Goal: Entertainment & Leisure: Browse casually

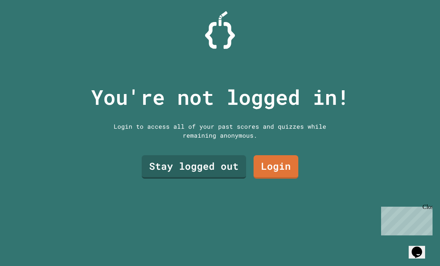
click at [228, 179] on link "Stay logged out" at bounding box center [194, 166] width 104 height 23
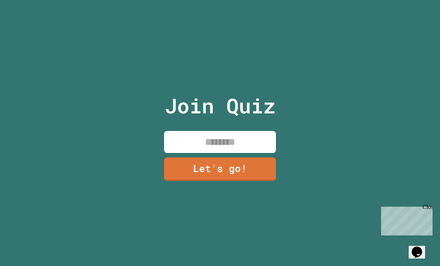
click at [245, 152] on input at bounding box center [220, 142] width 112 height 22
type input "***"
click at [263, 181] on link "Let's go!" at bounding box center [220, 168] width 112 height 23
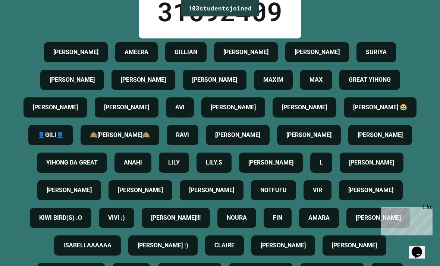
scroll to position [44, 0]
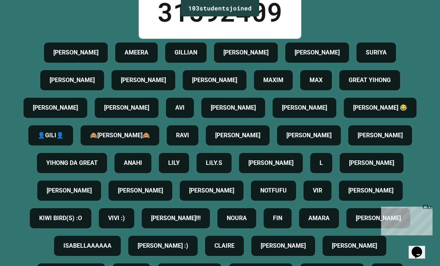
click at [419, 249] on icon "Chat widget" at bounding box center [417, 251] width 10 height 11
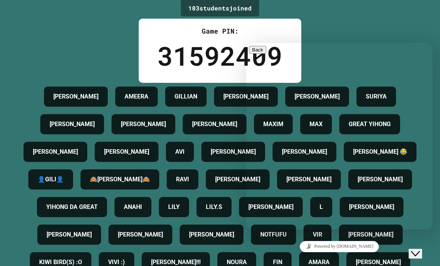
scroll to position [0, 0]
click at [368, 245] on link "Powered by [DOMAIN_NAME]" at bounding box center [339, 246] width 79 height 11
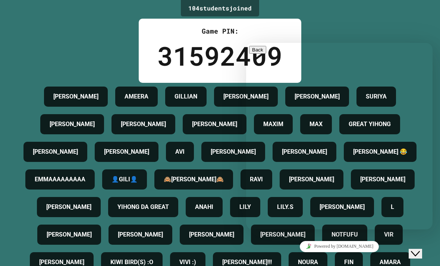
click at [393, 25] on div "104 student s joined Game PIN: 31592409 [PERSON_NAME] [PERSON_NAME] [PERSON_NAM…" at bounding box center [220, 133] width 440 height 266
click at [420, 249] on div "Close Chat This icon closes the chat window." at bounding box center [415, 253] width 9 height 9
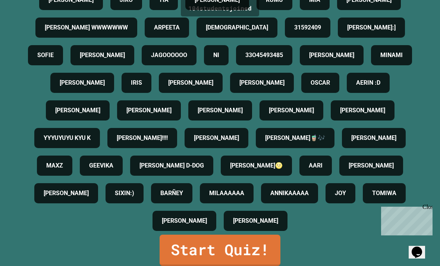
scroll to position [503, 0]
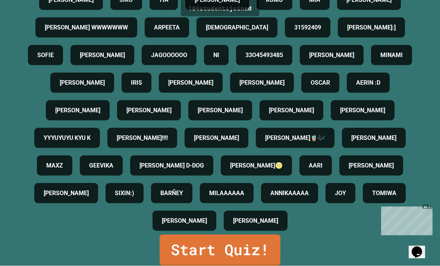
click at [248, 252] on link "Start Quiz!" at bounding box center [220, 250] width 121 height 31
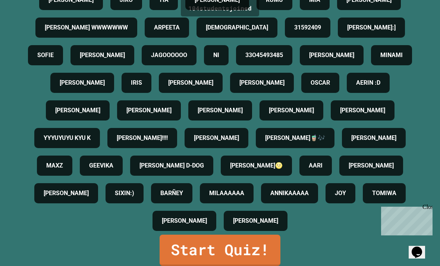
scroll to position [502, 0]
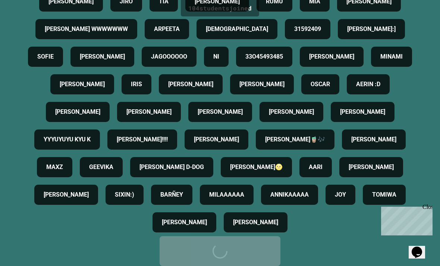
click at [235, 252] on div "Start Quiz!" at bounding box center [220, 251] width 98 height 22
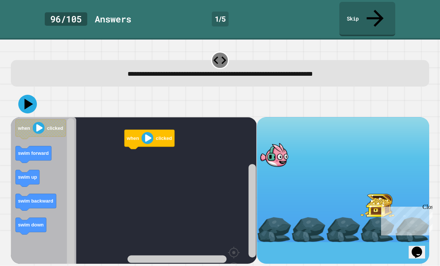
scroll to position [19, 0]
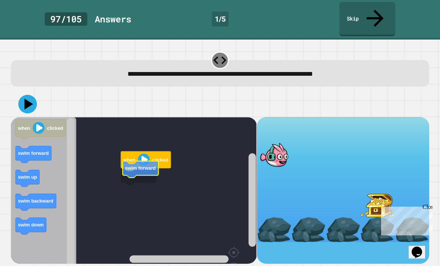
click at [139, 165] on text "swim forward" at bounding box center [140, 168] width 31 height 6
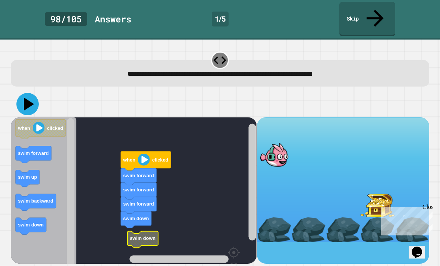
click at [27, 93] on icon at bounding box center [27, 104] width 22 height 22
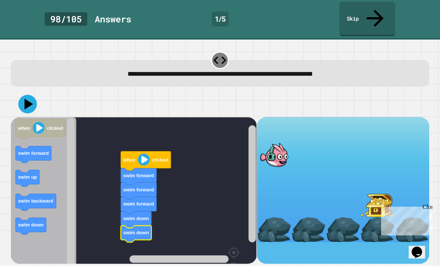
click at [24, 95] on icon at bounding box center [27, 104] width 19 height 19
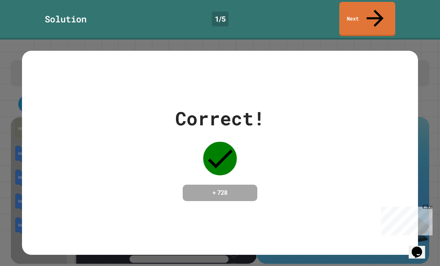
click at [147, 163] on div "Correct! + 728" at bounding box center [220, 152] width 396 height 97
click at [170, 176] on div "Correct! + 728" at bounding box center [220, 152] width 396 height 97
click at [196, 163] on div "Correct! + 728" at bounding box center [219, 152] width 89 height 97
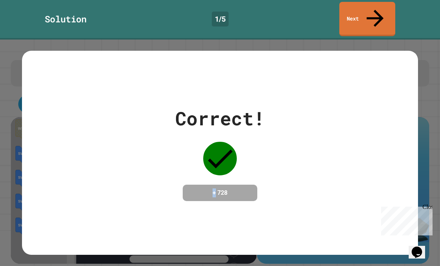
click at [196, 163] on div "Correct! + 728" at bounding box center [219, 152] width 89 height 97
click at [203, 188] on h4 "+ 728" at bounding box center [220, 192] width 60 height 9
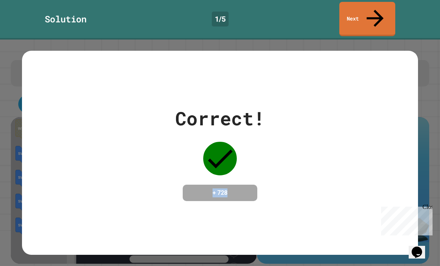
drag, startPoint x: 203, startPoint y: 175, endPoint x: 207, endPoint y: 181, distance: 6.7
click at [205, 188] on h4 "+ 728" at bounding box center [220, 192] width 60 height 9
drag, startPoint x: 214, startPoint y: 194, endPoint x: 219, endPoint y: 191, distance: 5.0
click at [214, 194] on div "Correct! + 728" at bounding box center [220, 153] width 396 height 204
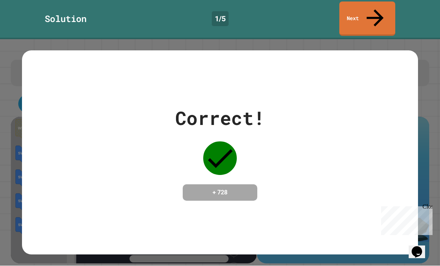
click at [375, 136] on div "Correct! + 728" at bounding box center [220, 152] width 396 height 97
click at [391, 104] on div "Correct! + 728" at bounding box center [220, 152] width 396 height 97
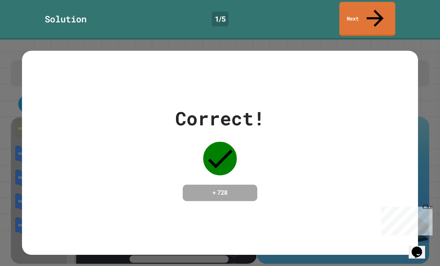
click at [270, 152] on div "Correct! + 728" at bounding box center [220, 152] width 396 height 97
click at [295, 144] on div "Correct! + 728" at bounding box center [220, 152] width 396 height 97
click at [319, 138] on div "Correct! + 728" at bounding box center [220, 152] width 396 height 97
click at [219, 192] on div "Correct! + 728" at bounding box center [220, 153] width 396 height 204
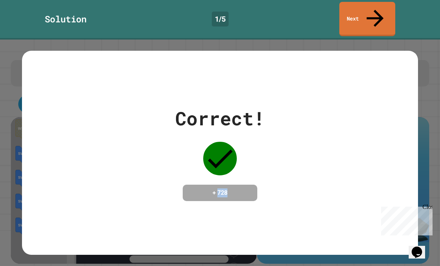
click at [219, 192] on div "Correct! + 728" at bounding box center [220, 153] width 396 height 204
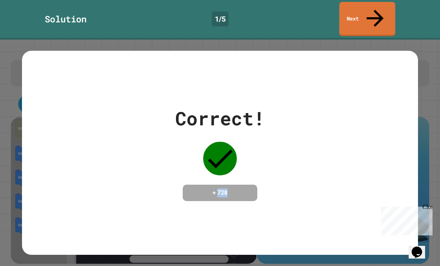
click at [219, 192] on div "Correct! + 728" at bounding box center [220, 153] width 396 height 204
click at [322, 40] on div "Correct! + 728" at bounding box center [220, 153] width 440 height 226
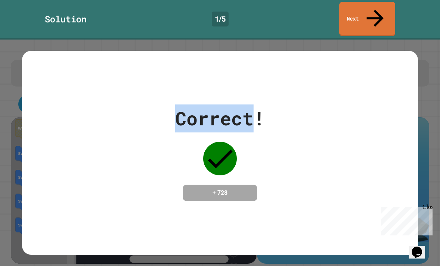
click at [322, 40] on div "Correct! + 728" at bounding box center [220, 153] width 440 height 226
click at [209, 65] on div "Correct! + 728" at bounding box center [220, 153] width 396 height 204
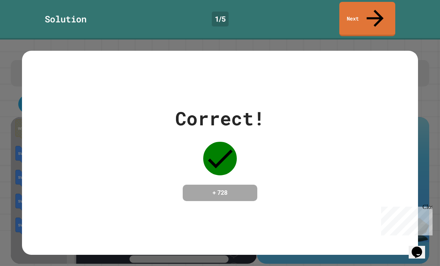
scroll to position [0, 0]
click at [376, 9] on icon at bounding box center [374, 17] width 25 height 26
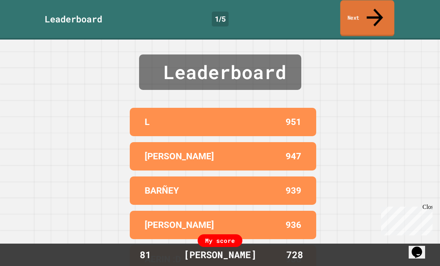
click at [357, 11] on link "Next" at bounding box center [367, 18] width 54 height 36
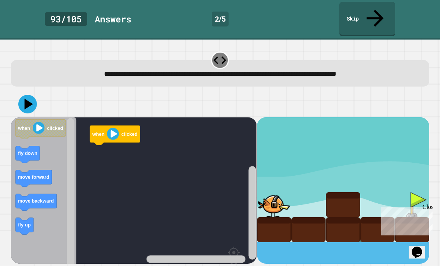
scroll to position [24, 0]
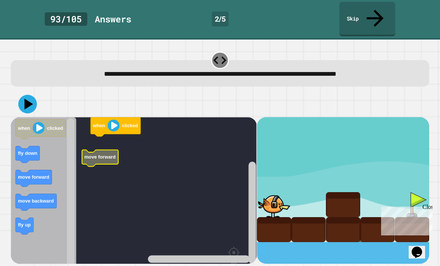
click at [98, 154] on text "move forward" at bounding box center [100, 157] width 31 height 6
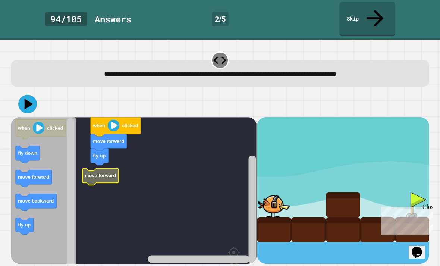
click at [104, 168] on icon "Blockly Workspace" at bounding box center [100, 176] width 36 height 17
click at [119, 167] on text "move forward" at bounding box center [108, 170] width 31 height 6
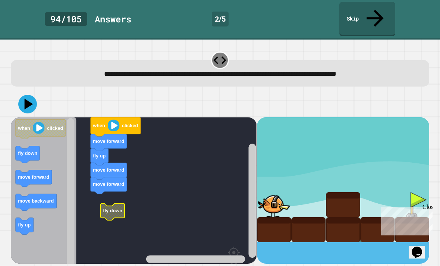
click at [116, 177] on g "when clicked move forward fly up move forward move forward fly down" at bounding box center [137, 210] width 253 height 187
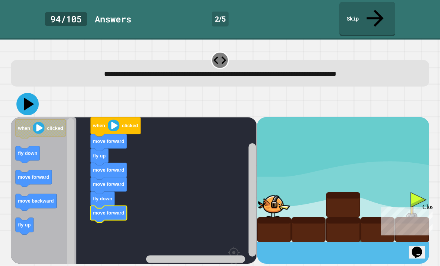
click at [33, 93] on icon at bounding box center [27, 104] width 22 height 22
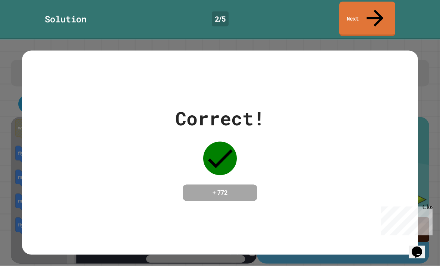
scroll to position [0, 0]
click at [383, 12] on link "Next" at bounding box center [367, 19] width 56 height 34
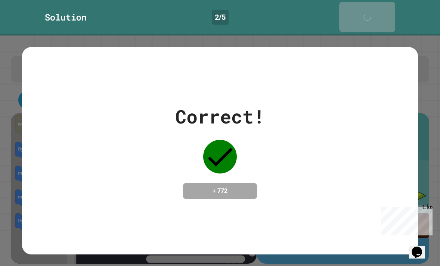
click at [380, 11] on link "Next" at bounding box center [367, 17] width 56 height 30
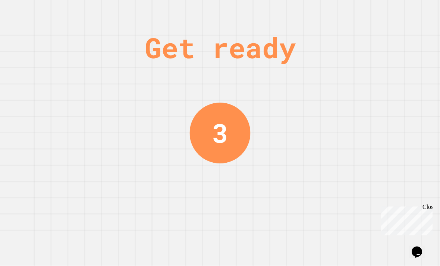
scroll to position [24, 0]
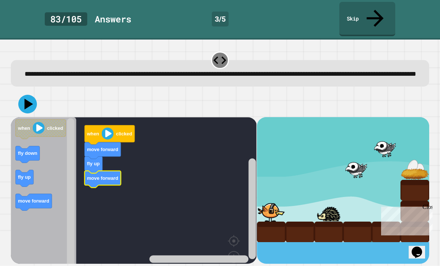
click at [50, 182] on icon "Blockly Workspace" at bounding box center [43, 204] width 65 height 175
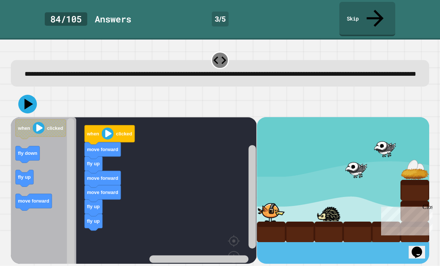
click at [64, 187] on icon "Blockly Workspace" at bounding box center [43, 204] width 65 height 175
click at [32, 198] on text "move forward" at bounding box center [33, 201] width 31 height 6
click at [26, 98] on icon at bounding box center [29, 103] width 9 height 11
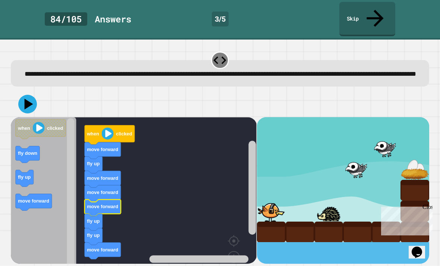
click at [30, 95] on icon at bounding box center [27, 104] width 19 height 19
click at [90, 213] on g "when clicked move forward fly up move forward move forward move forward fly up …" at bounding box center [137, 204] width 253 height 175
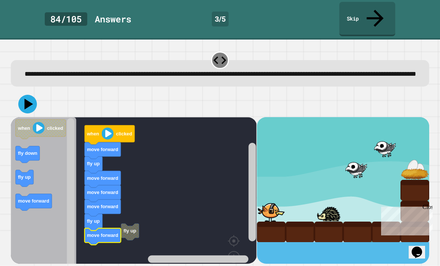
click at [23, 95] on icon at bounding box center [27, 104] width 19 height 19
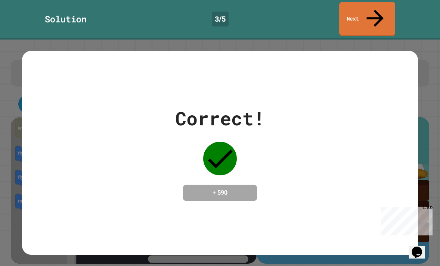
scroll to position [0, 0]
click at [352, 11] on link "Next" at bounding box center [367, 18] width 54 height 36
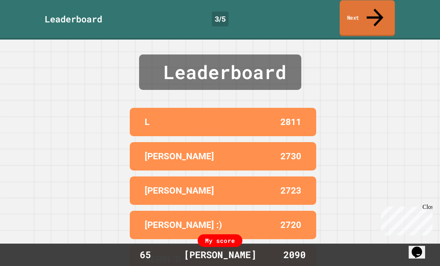
click at [374, 15] on link "Next" at bounding box center [367, 18] width 55 height 36
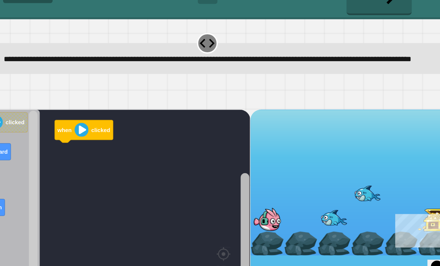
scroll to position [24, 0]
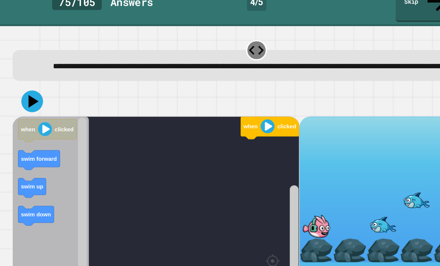
click at [176, 123] on rect "Blockly Workspace" at bounding box center [134, 204] width 246 height 175
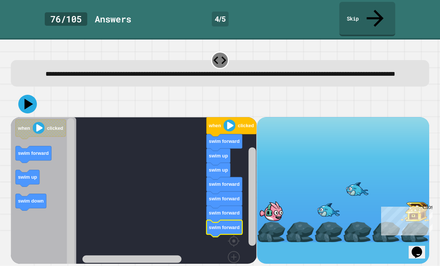
click at [199, 212] on div "when clicked swim forward swim up swim up swim forward swim forward swim forwar…" at bounding box center [134, 190] width 246 height 147
click at [437, 40] on div "**********" at bounding box center [220, 153] width 440 height 226
click at [230, 234] on icon "Blockly Workspace" at bounding box center [222, 242] width 31 height 17
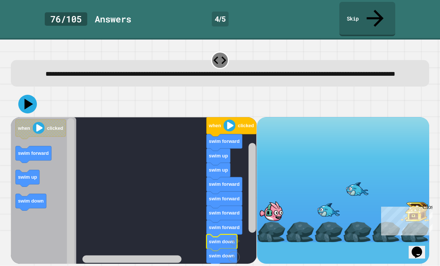
click at [28, 98] on icon at bounding box center [29, 103] width 9 height 11
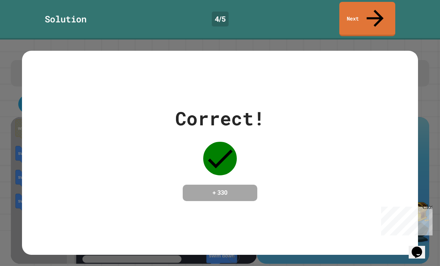
scroll to position [0, 0]
click at [353, 12] on link "Next" at bounding box center [367, 18] width 57 height 36
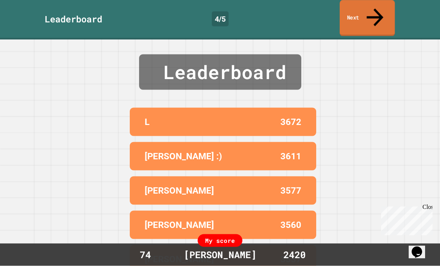
scroll to position [24, 0]
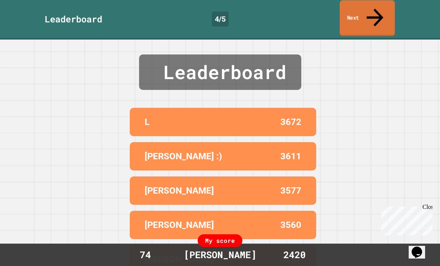
click at [384, 173] on div "Leaderboard L 3672 [PERSON_NAME] :) 3611 [PERSON_NAME] 3577 [PERSON_NAME] 3560 …" at bounding box center [220, 153] width 440 height 226
click at [368, 8] on link "Next" at bounding box center [367, 18] width 55 height 36
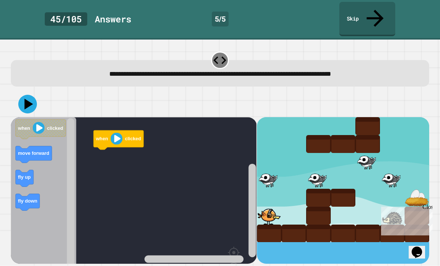
scroll to position [24, 0]
